Goal: Use online tool/utility: Utilize a website feature to perform a specific function

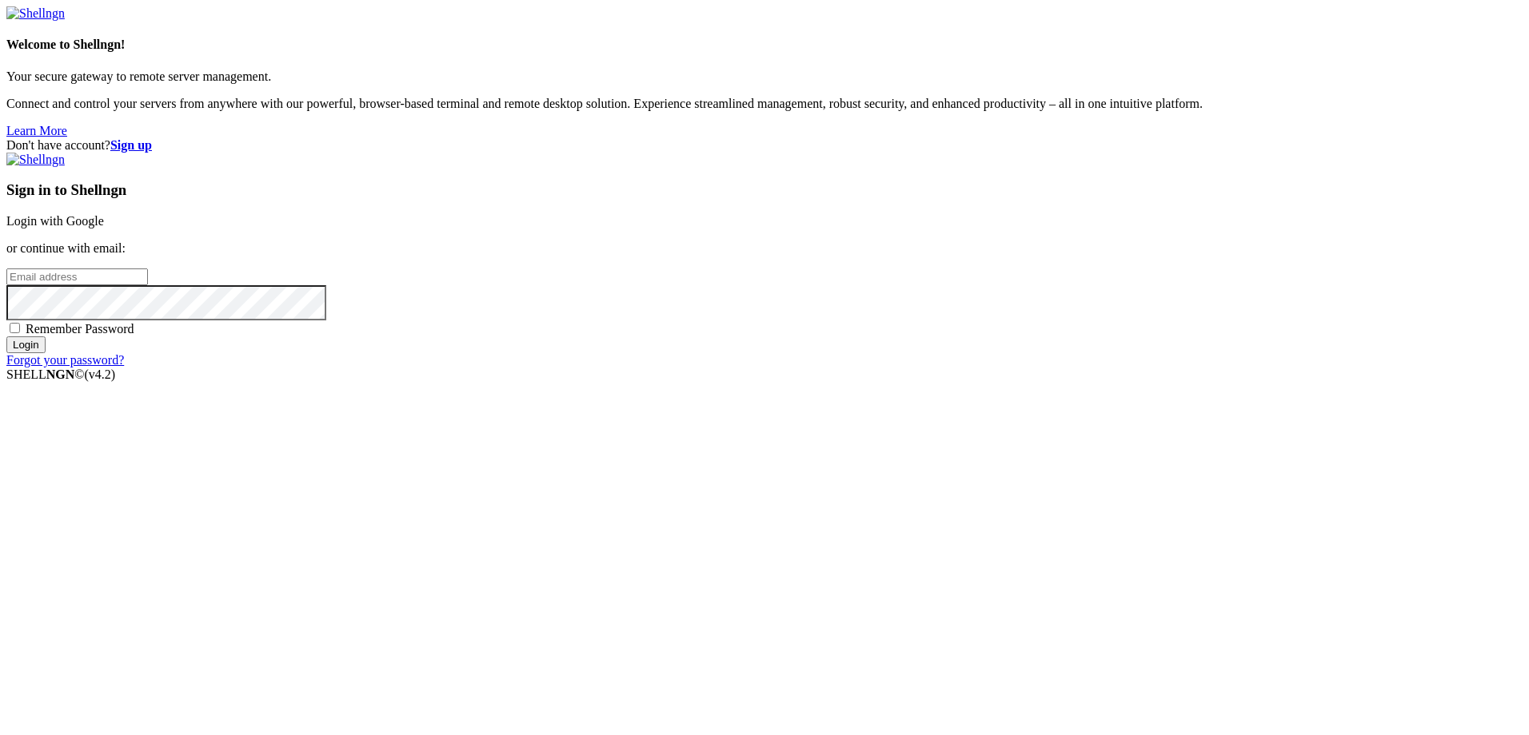
click at [975, 265] on div "Sign in to Shellngn Login with Google or continue with email: Remember Password…" at bounding box center [764, 260] width 1516 height 215
click at [104, 228] on link "Login with Google" at bounding box center [55, 221] width 98 height 14
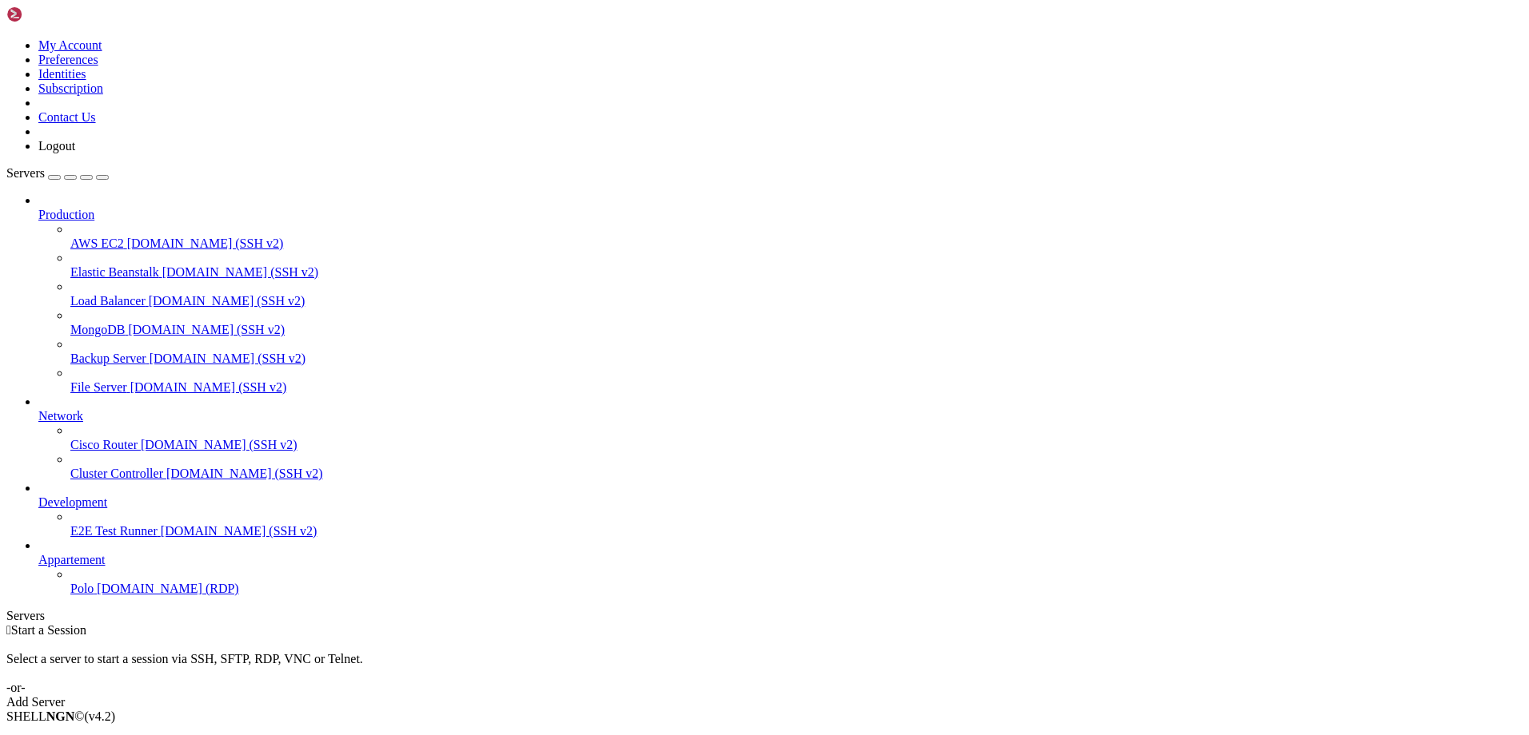
click at [108, 596] on span "[DOMAIN_NAME] (RDP)" at bounding box center [168, 589] width 142 height 14
click at [102, 177] on icon "button" at bounding box center [102, 177] width 0 height 0
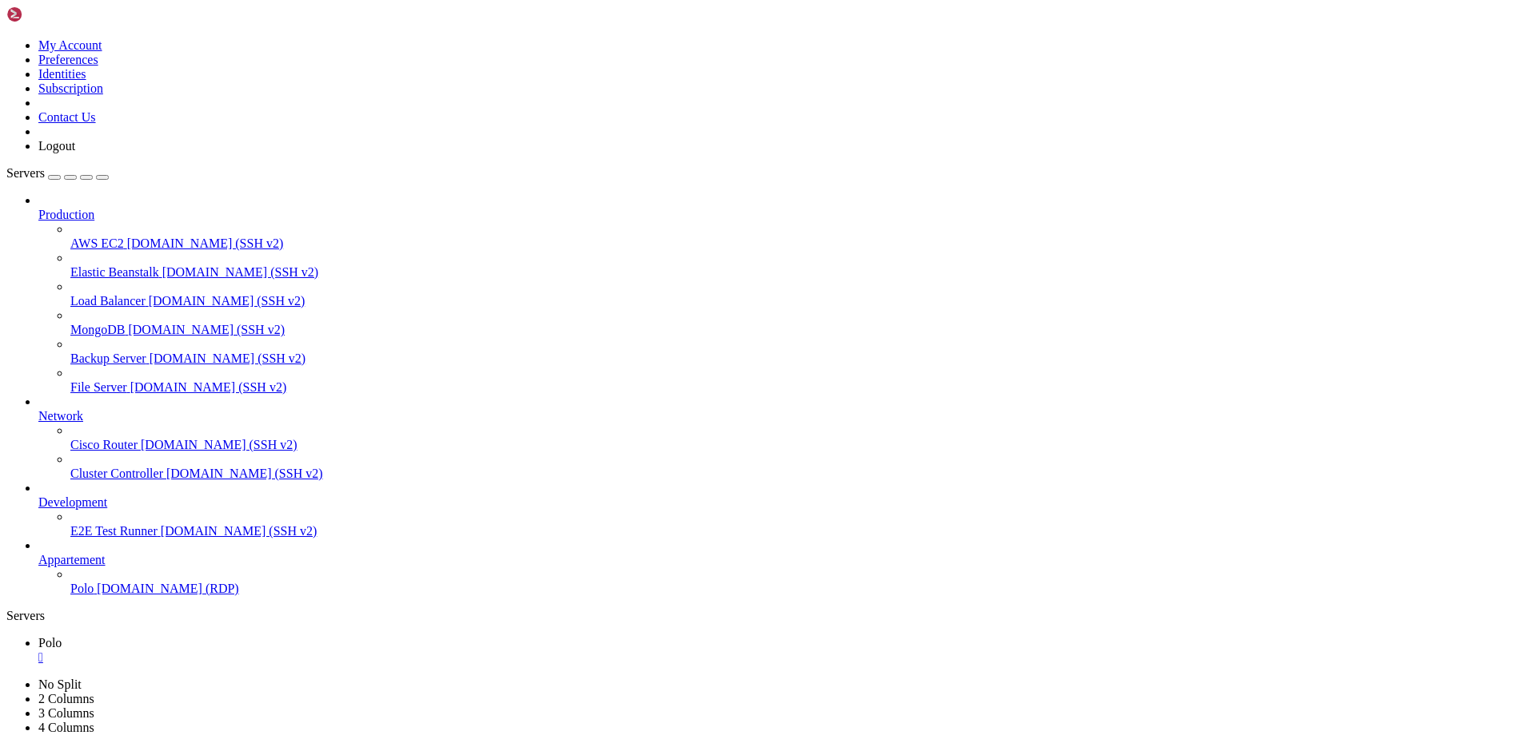
drag, startPoint x: 383, startPoint y: 1177, endPoint x: 381, endPoint y: 1020, distance: 156.7
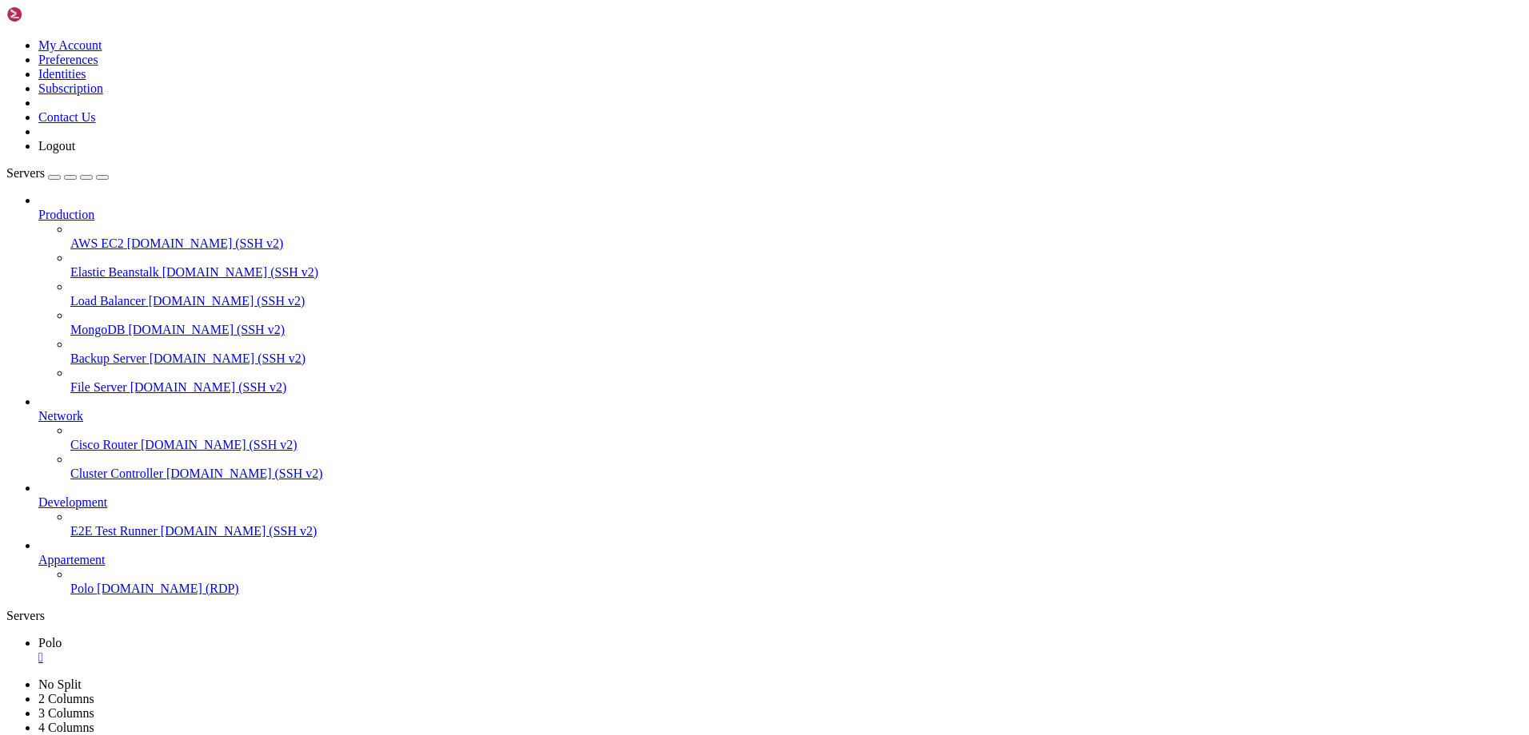
drag, startPoint x: 1146, startPoint y: 1368, endPoint x: 1284, endPoint y: 1367, distance: 137.5
drag, startPoint x: 1291, startPoint y: 1367, endPoint x: 1341, endPoint y: 1361, distance: 50.0
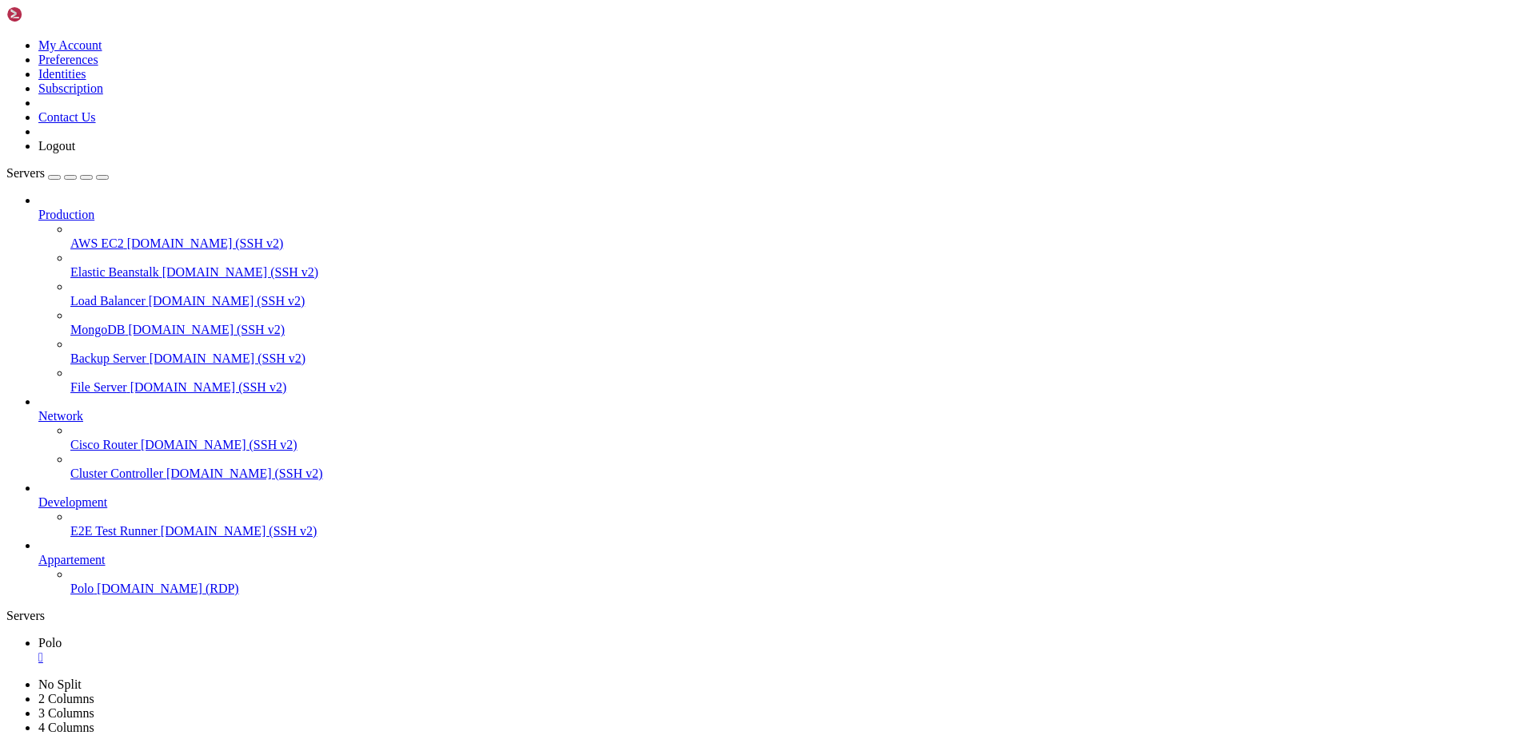
drag, startPoint x: 1208, startPoint y: 1366, endPoint x: 1321, endPoint y: 1373, distance: 112.9
